Goal: Task Accomplishment & Management: Use online tool/utility

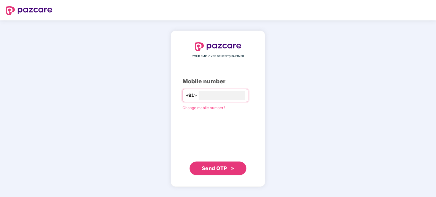
type input "**********"
click at [225, 166] on span "Send OTP" at bounding box center [214, 168] width 25 height 6
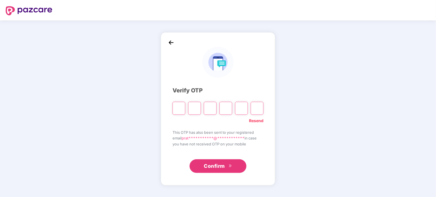
type input "*"
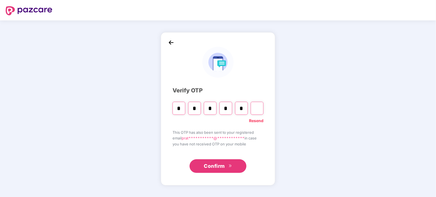
type input "*"
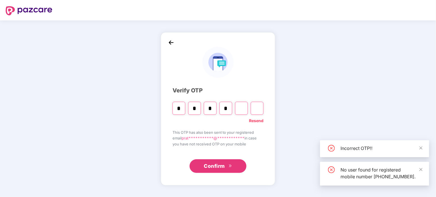
type input "*"
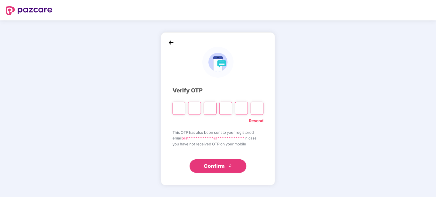
type input "*"
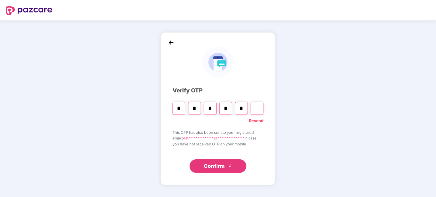
type input "*"
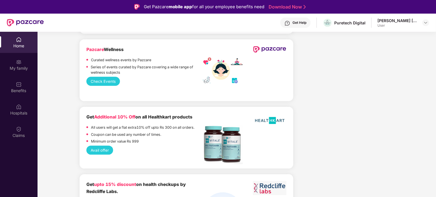
scroll to position [32, 0]
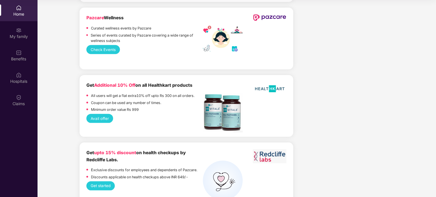
click at [107, 182] on button "Get started" at bounding box center [100, 186] width 29 height 9
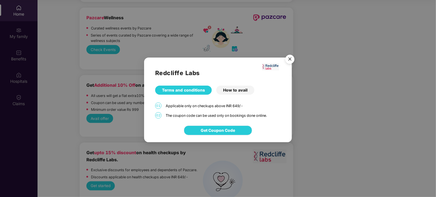
click at [214, 130] on span "Get Coupon Code" at bounding box center [218, 130] width 34 height 6
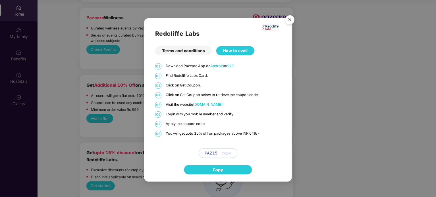
click at [290, 17] on img "Close" at bounding box center [290, 21] width 16 height 16
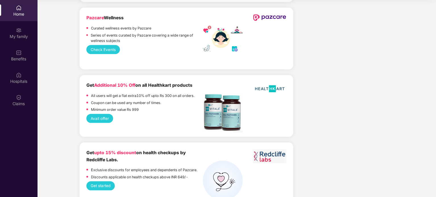
click at [106, 182] on button "Get started" at bounding box center [100, 186] width 29 height 9
